Goal: Task Accomplishment & Management: Complete application form

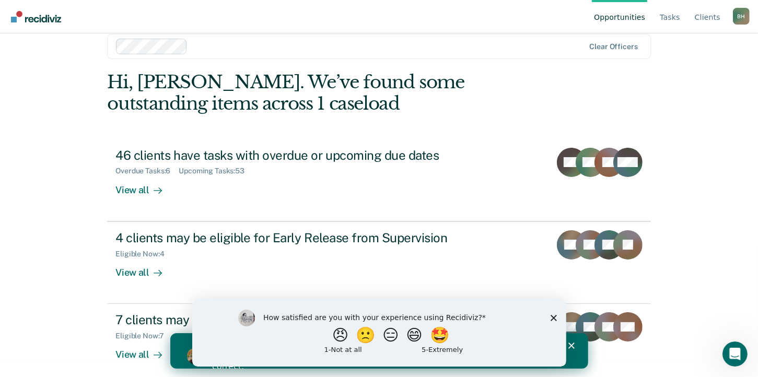
scroll to position [25, 0]
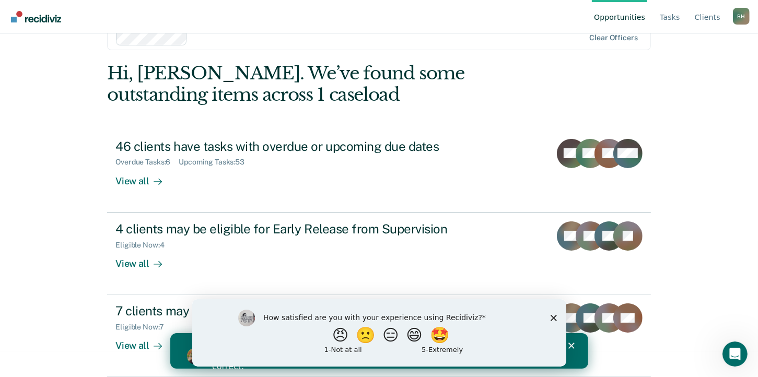
click at [716, 226] on div "Opportunities Tasks Client s [PERSON_NAME] [PERSON_NAME] Profile How it works L…" at bounding box center [379, 163] width 758 height 377
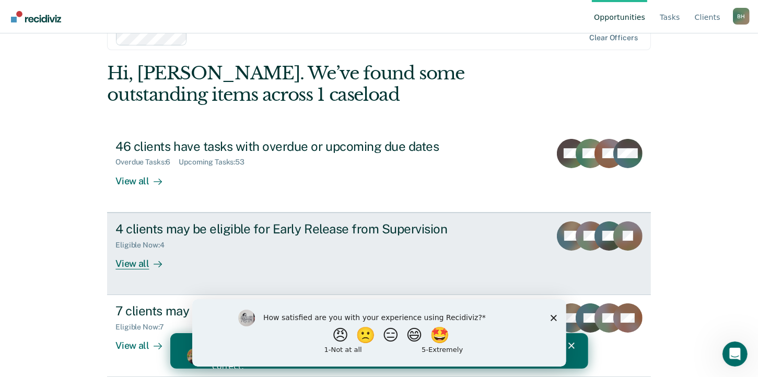
click at [134, 263] on div "View all" at bounding box center [144, 259] width 58 height 20
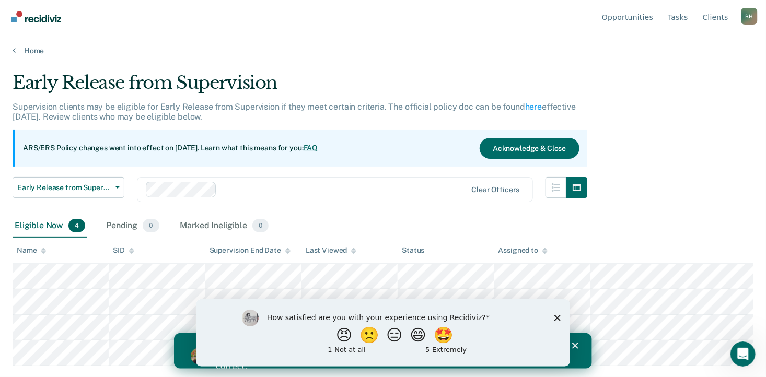
click at [558, 317] on polygon "Close survey" at bounding box center [557, 317] width 6 height 6
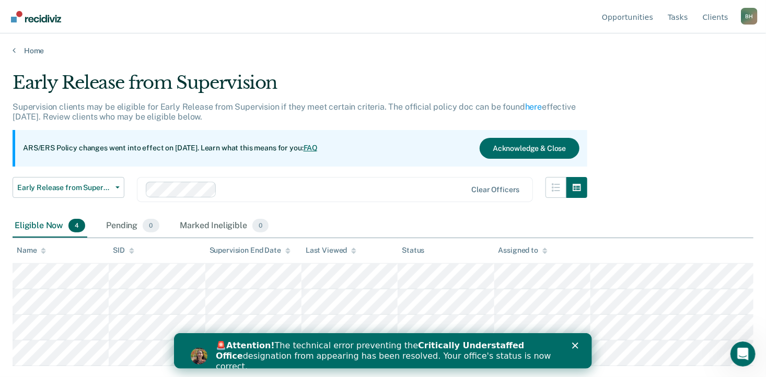
click at [574, 348] on icon "Close" at bounding box center [574, 345] width 6 height 6
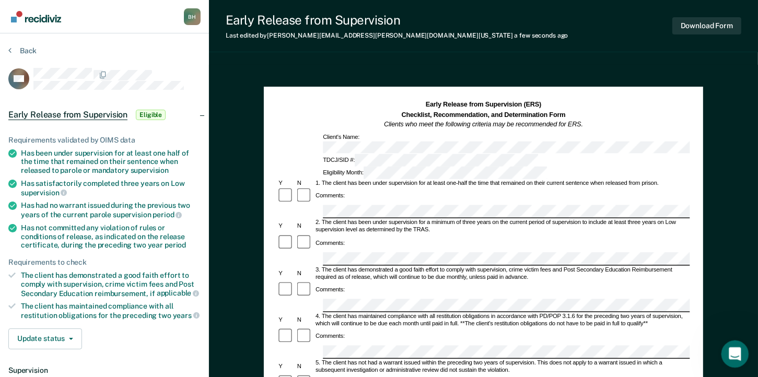
click at [734, 350] on icon "Open Intercom Messenger" at bounding box center [733, 352] width 17 height 17
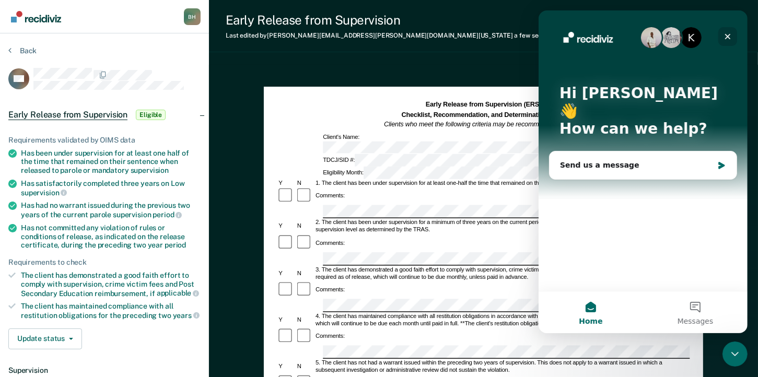
click at [727, 36] on icon "Close" at bounding box center [727, 37] width 6 height 6
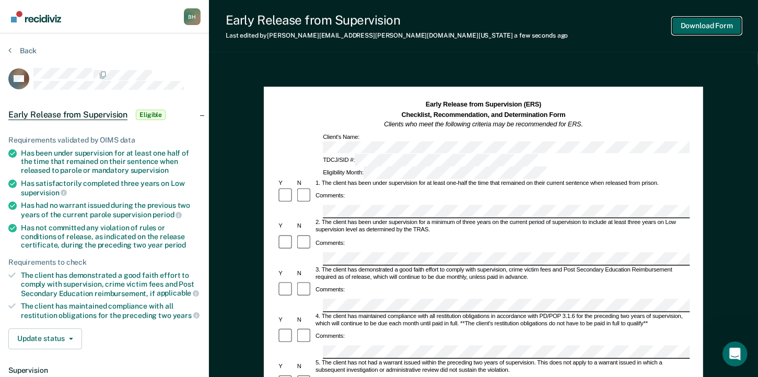
click at [713, 27] on button "Download Form" at bounding box center [706, 25] width 69 height 17
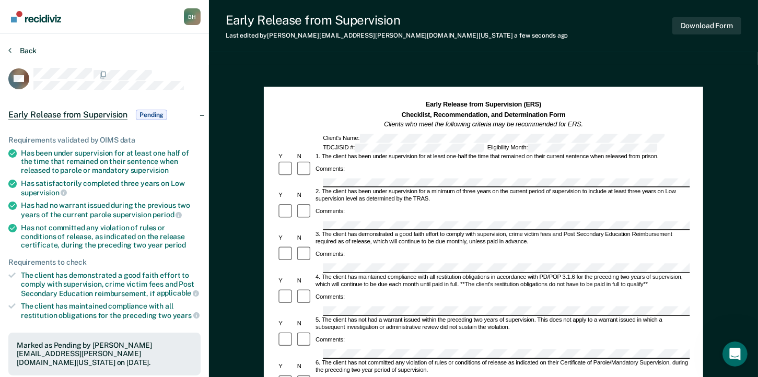
click at [22, 50] on button "Back" at bounding box center [22, 50] width 28 height 9
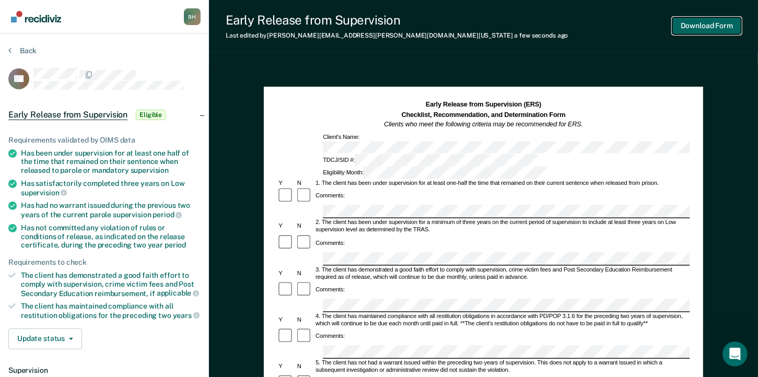
click at [705, 28] on button "Download Form" at bounding box center [706, 25] width 69 height 17
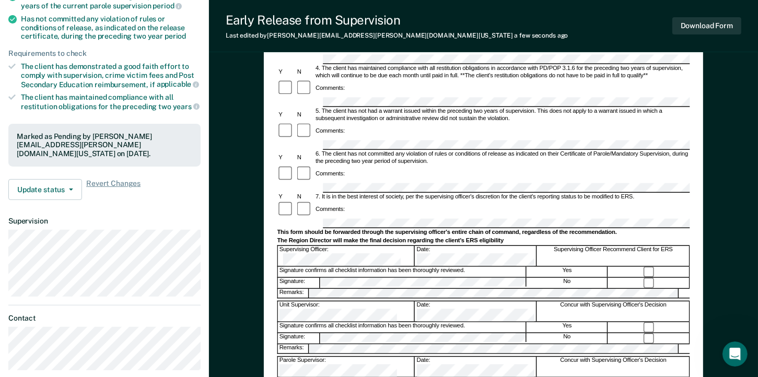
scroll to position [261, 0]
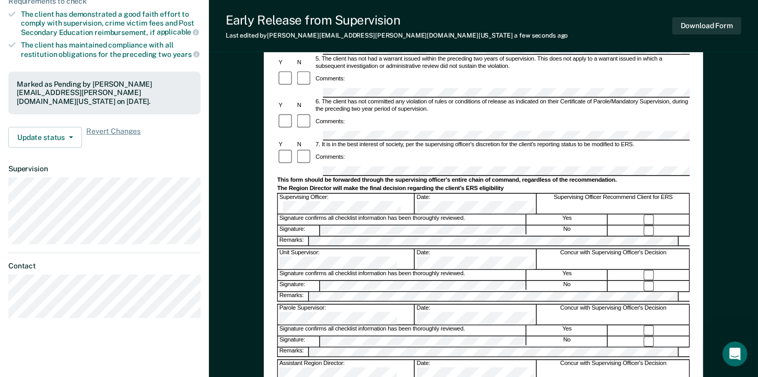
click at [447, 23] on div "Early Release from Supervision Last edited by [PERSON_NAME][EMAIL_ADDRESS][PERS…" at bounding box center [483, 26] width 549 height 52
click at [52, 127] on button "Update status" at bounding box center [45, 137] width 74 height 21
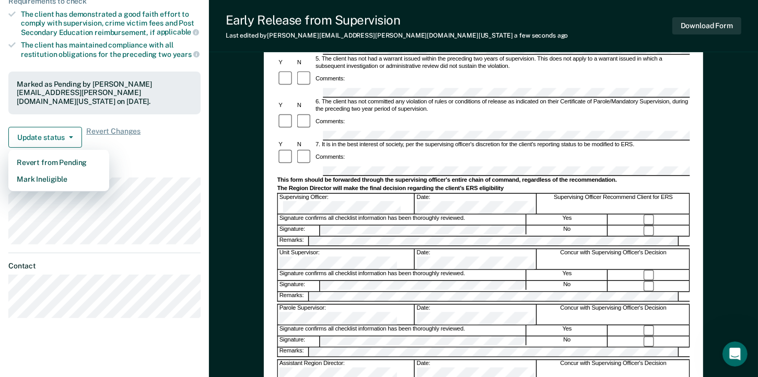
click at [174, 145] on article "CS Early Release from Supervision Pending Requirements validated by OIMS data H…" at bounding box center [104, 63] width 192 height 512
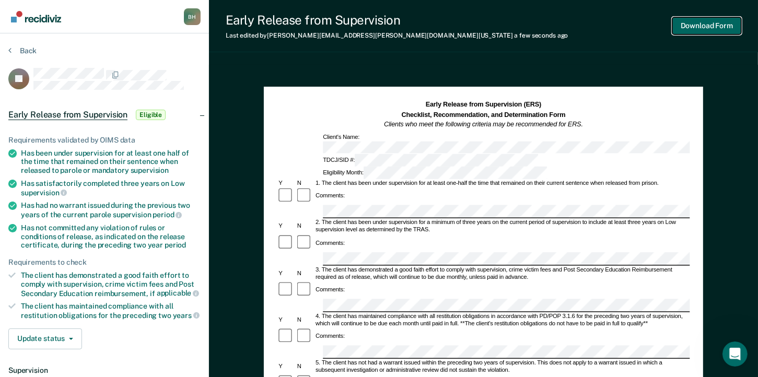
click at [710, 27] on button "Download Form" at bounding box center [706, 25] width 69 height 17
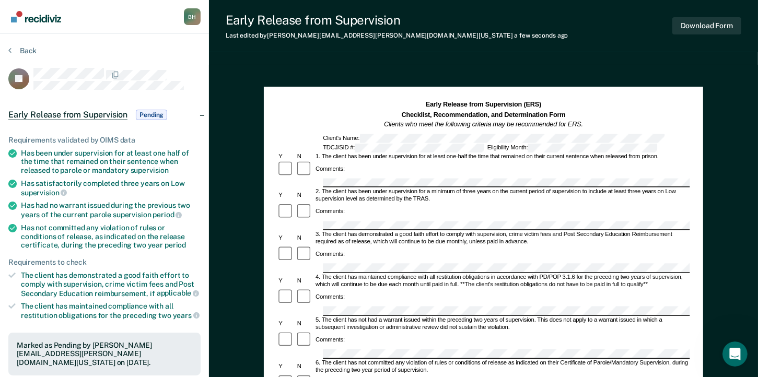
click at [90, 113] on span "Early Release from Supervision" at bounding box center [67, 115] width 119 height 10
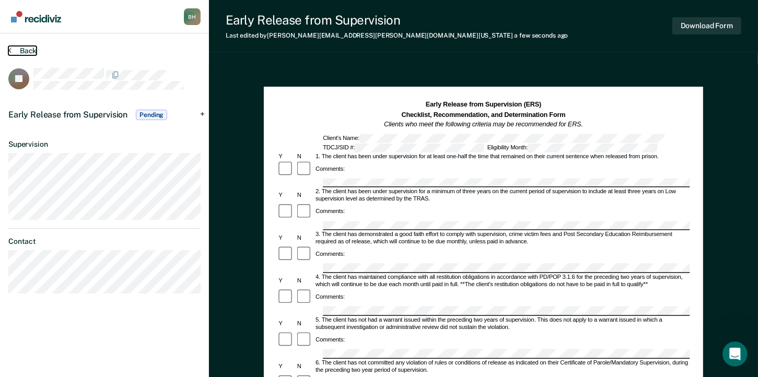
click at [9, 48] on icon at bounding box center [9, 50] width 3 height 8
